Goal: Information Seeking & Learning: Learn about a topic

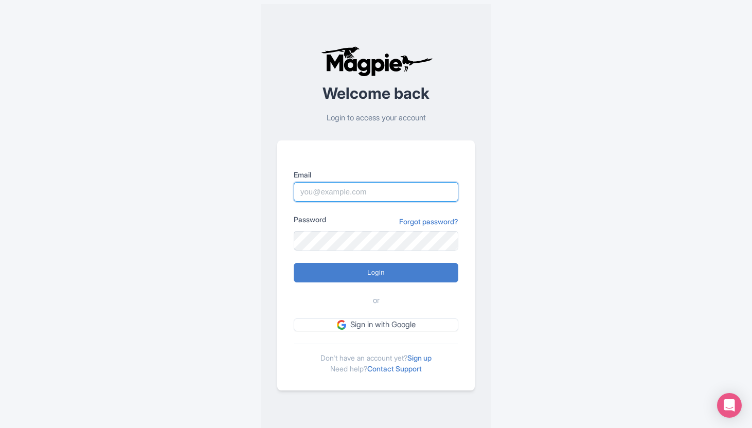
click at [379, 193] on input "Email" at bounding box center [376, 192] width 165 height 20
type input "[PERSON_NAME][EMAIL_ADDRESS][DOMAIN_NAME]"
type input "Logging in..."
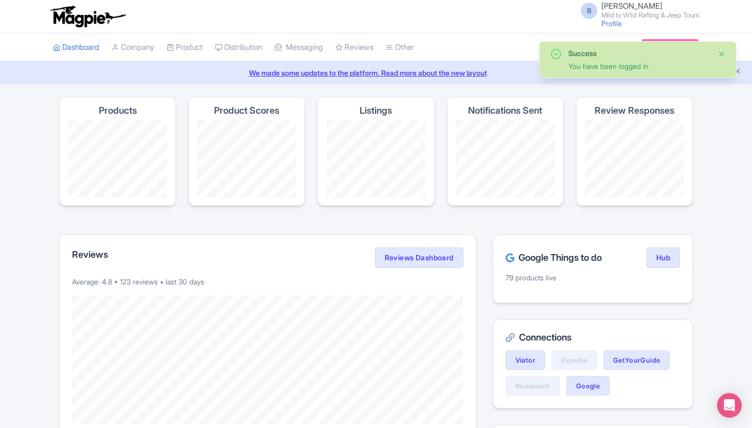
click at [723, 52] on button "Close" at bounding box center [721, 54] width 8 height 12
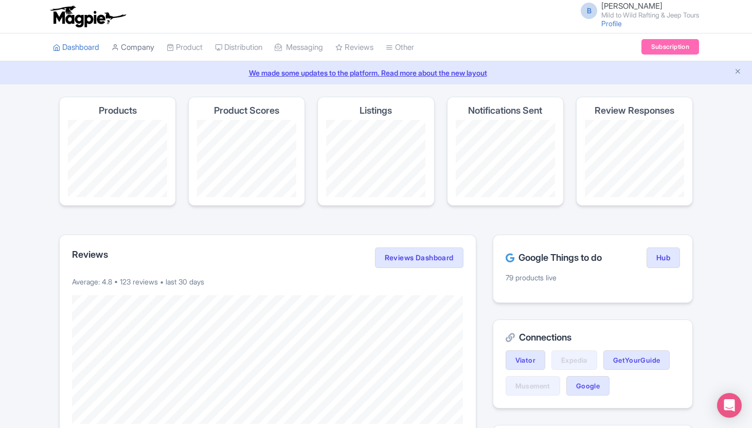
click at [133, 41] on link "Company" at bounding box center [133, 47] width 43 height 28
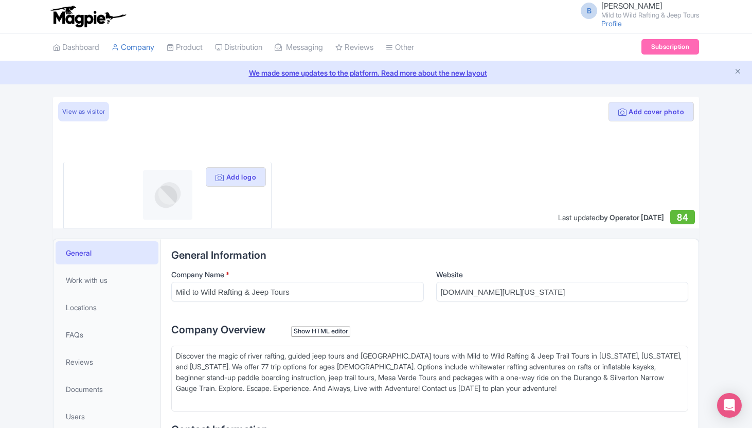
click at [616, 3] on span "[PERSON_NAME]" at bounding box center [631, 6] width 61 height 10
click at [607, 23] on link "Profile" at bounding box center [611, 23] width 21 height 9
click at [611, 16] on small "Mild to Wild Rafting & Jeep Tours" at bounding box center [650, 15] width 98 height 7
click at [634, 66] on link "Settings" at bounding box center [650, 65] width 98 height 16
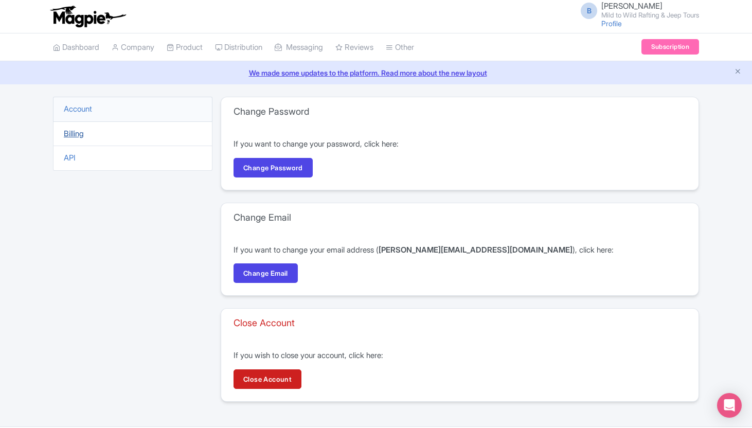
click at [77, 133] on link "Billing" at bounding box center [74, 134] width 20 height 10
click at [76, 132] on link "Billing" at bounding box center [74, 134] width 20 height 10
click at [76, 133] on link "Billing" at bounding box center [74, 134] width 20 height 10
click at [72, 134] on link "Billing" at bounding box center [74, 134] width 20 height 10
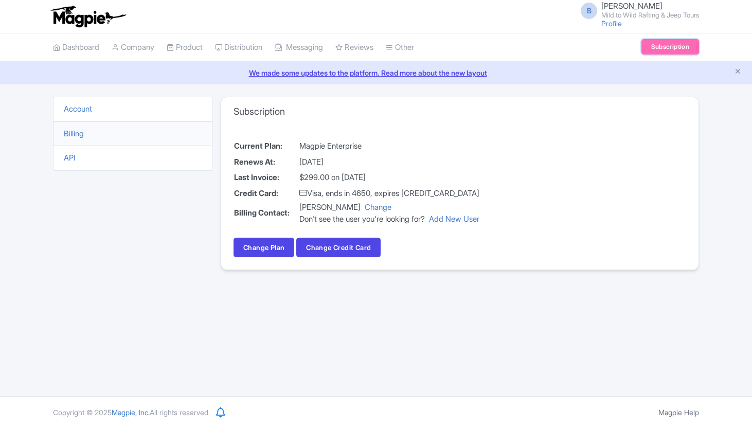
click at [662, 52] on link "Subscription" at bounding box center [670, 46] width 58 height 15
click at [257, 249] on link "Change Plan" at bounding box center [263, 248] width 61 height 20
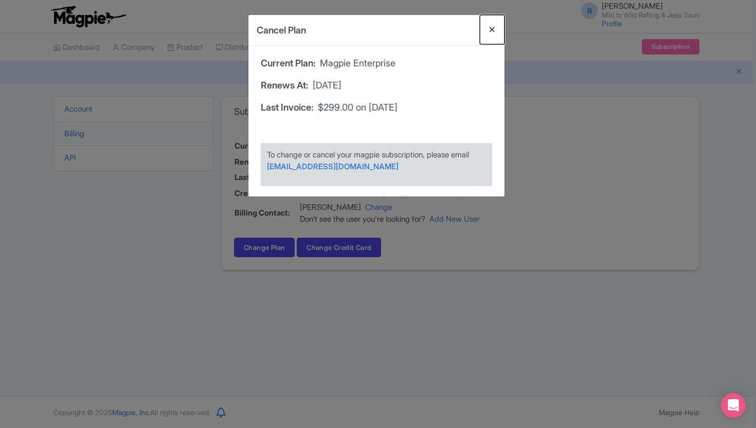
click at [489, 31] on button "Close" at bounding box center [492, 29] width 25 height 29
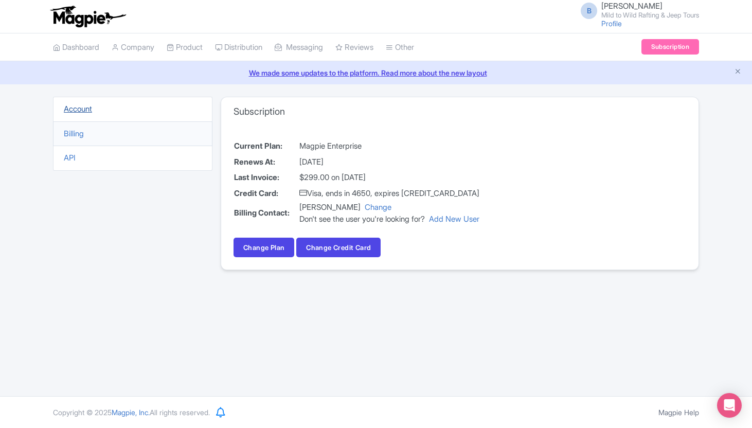
click at [81, 110] on link "Account" at bounding box center [78, 109] width 28 height 10
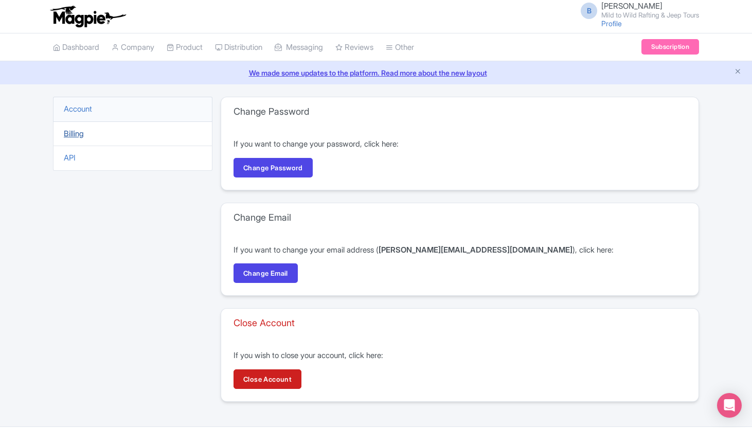
click at [71, 133] on link "Billing" at bounding box center [74, 134] width 20 height 10
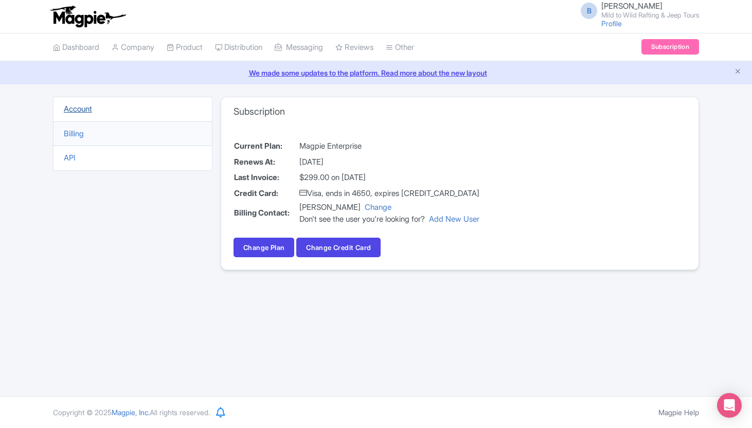
click at [75, 107] on link "Account" at bounding box center [78, 109] width 28 height 10
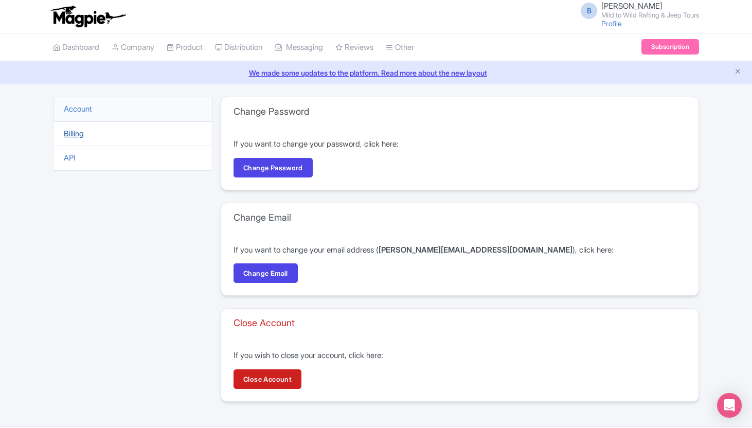
click at [66, 134] on link "Billing" at bounding box center [74, 134] width 20 height 10
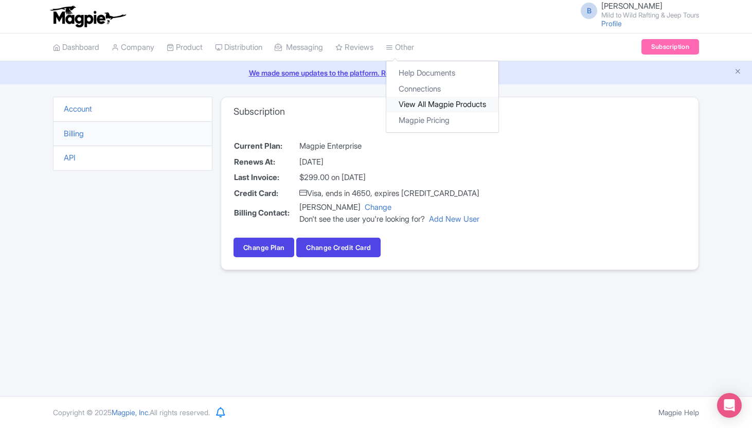
click at [419, 101] on link "View All Magpie Products" at bounding box center [442, 105] width 112 height 16
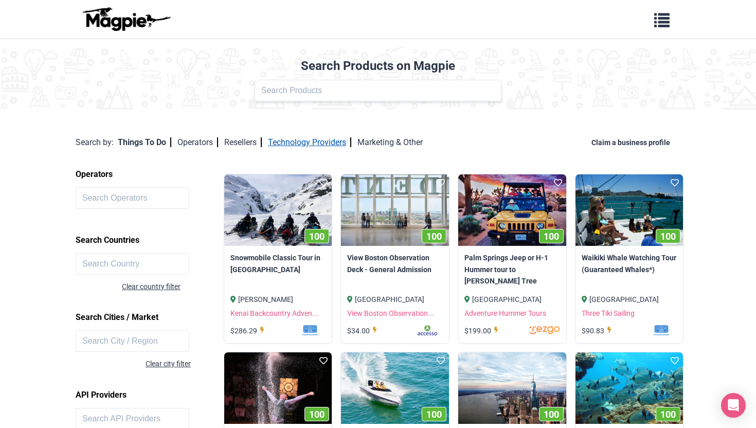
click at [326, 147] on link "Technology Providers" at bounding box center [309, 142] width 83 height 10
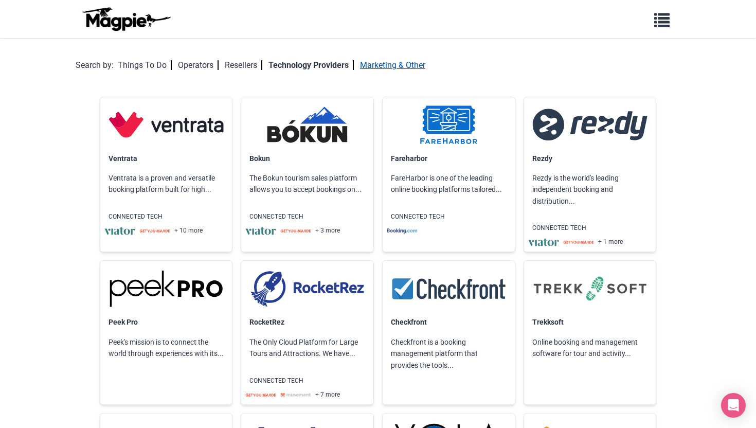
click at [387, 62] on link "Marketing & Other" at bounding box center [392, 65] width 65 height 10
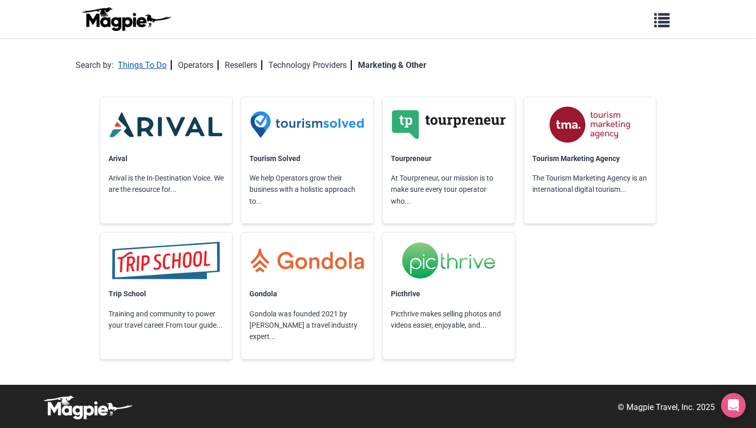
click at [136, 65] on link "Things To Do" at bounding box center [145, 65] width 54 height 10
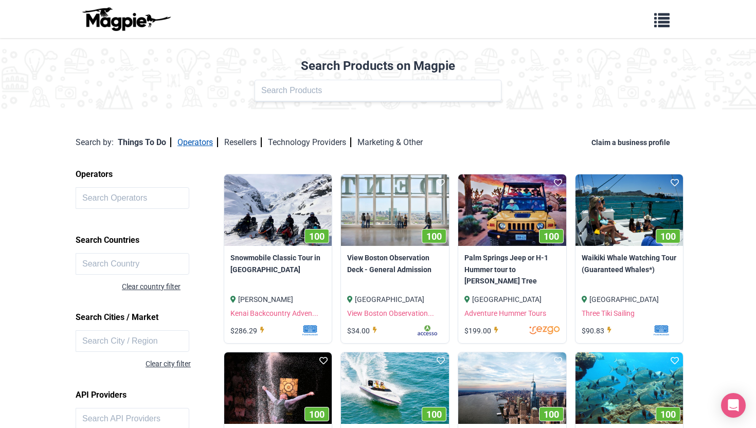
click at [209, 141] on link "Operators" at bounding box center [197, 142] width 41 height 10
click at [208, 142] on link "Operators" at bounding box center [197, 142] width 41 height 10
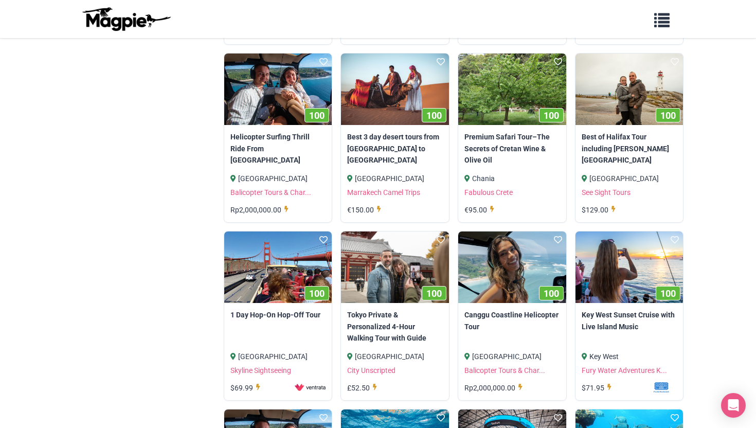
scroll to position [656, 0]
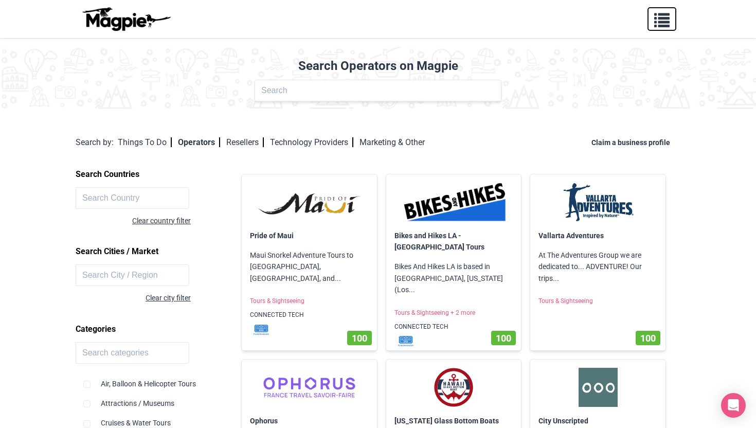
click at [662, 28] on button "button" at bounding box center [661, 19] width 29 height 24
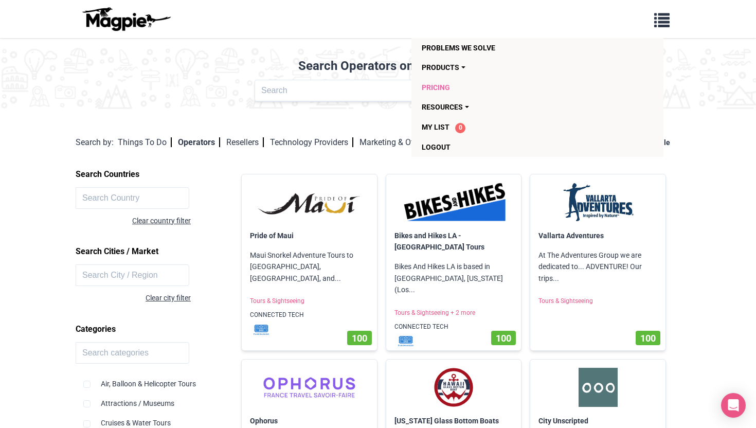
click at [438, 84] on link "Pricing" at bounding box center [478, 88] width 113 height 20
